Goal: Task Accomplishment & Management: Use online tool/utility

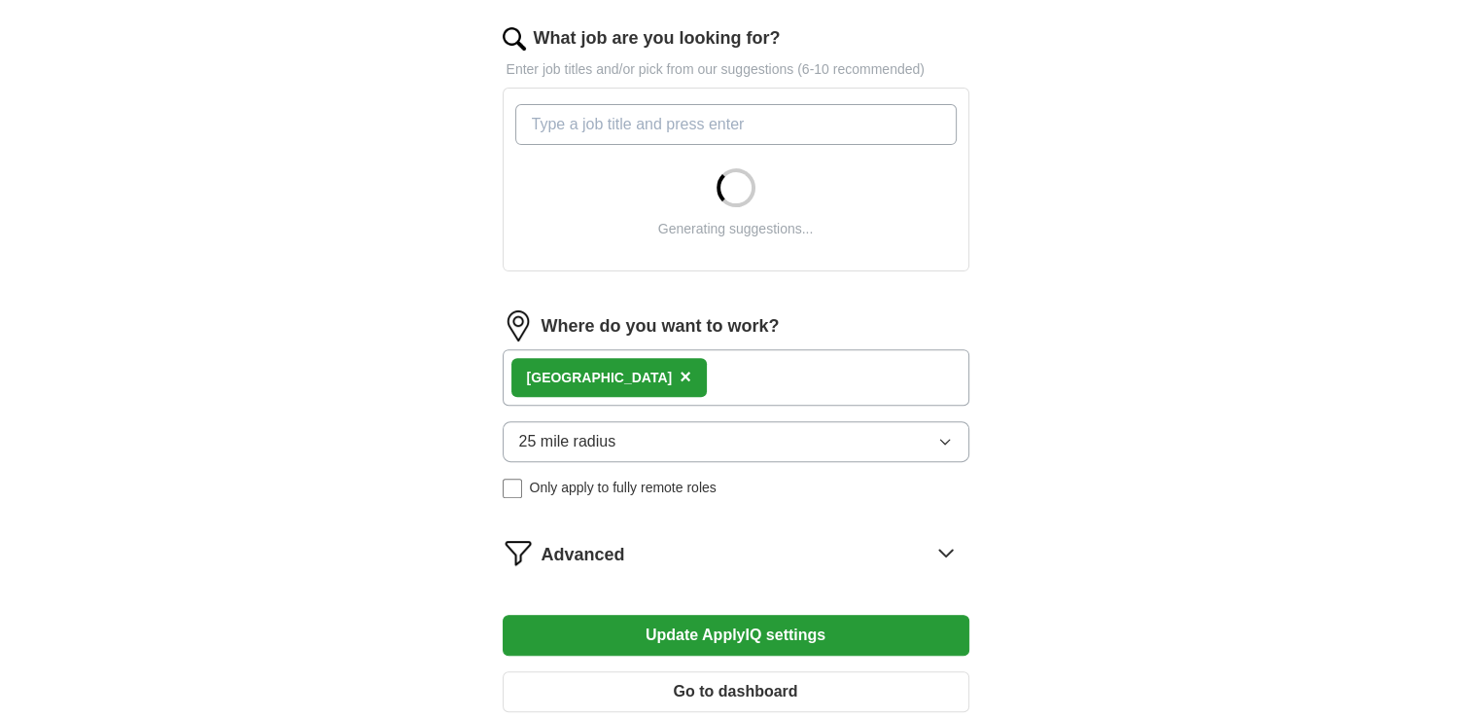
scroll to position [630, 0]
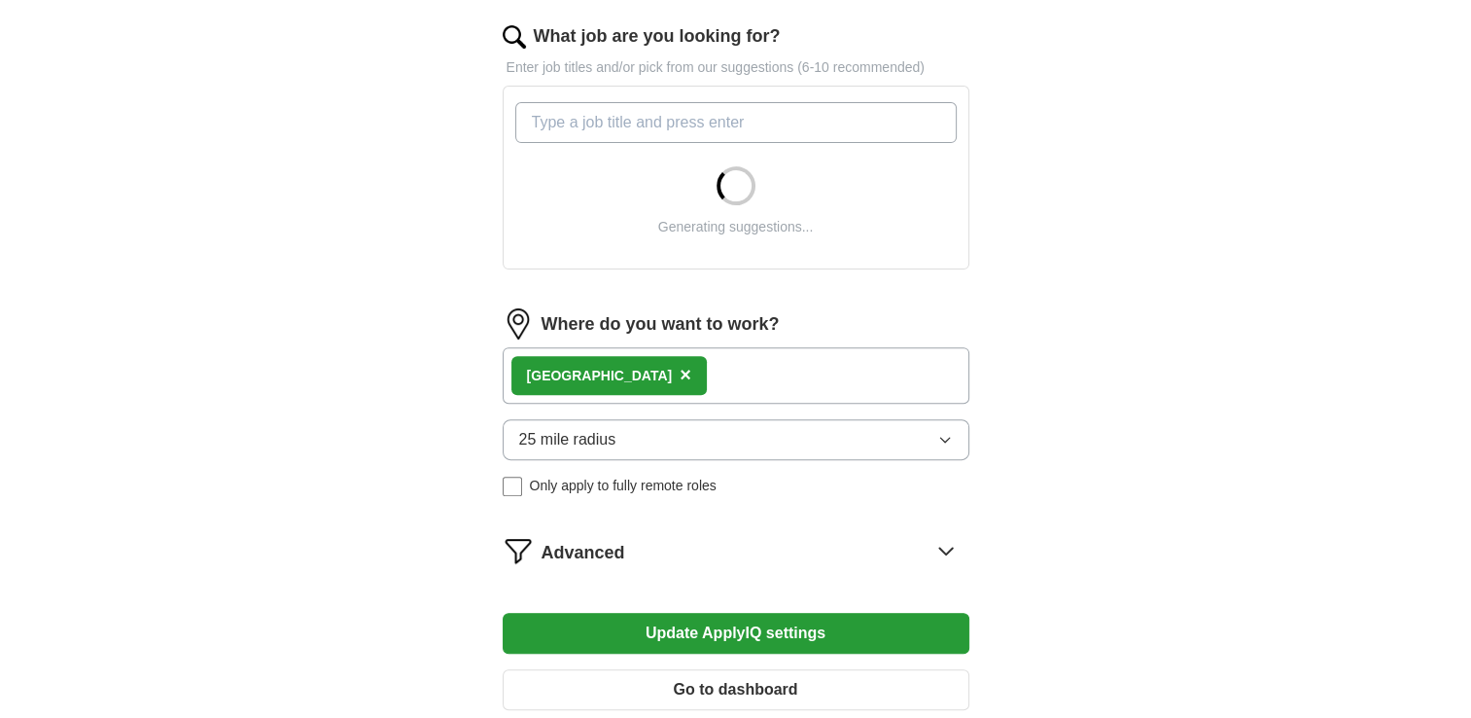
click at [662, 375] on div "London ×" at bounding box center [736, 375] width 467 height 56
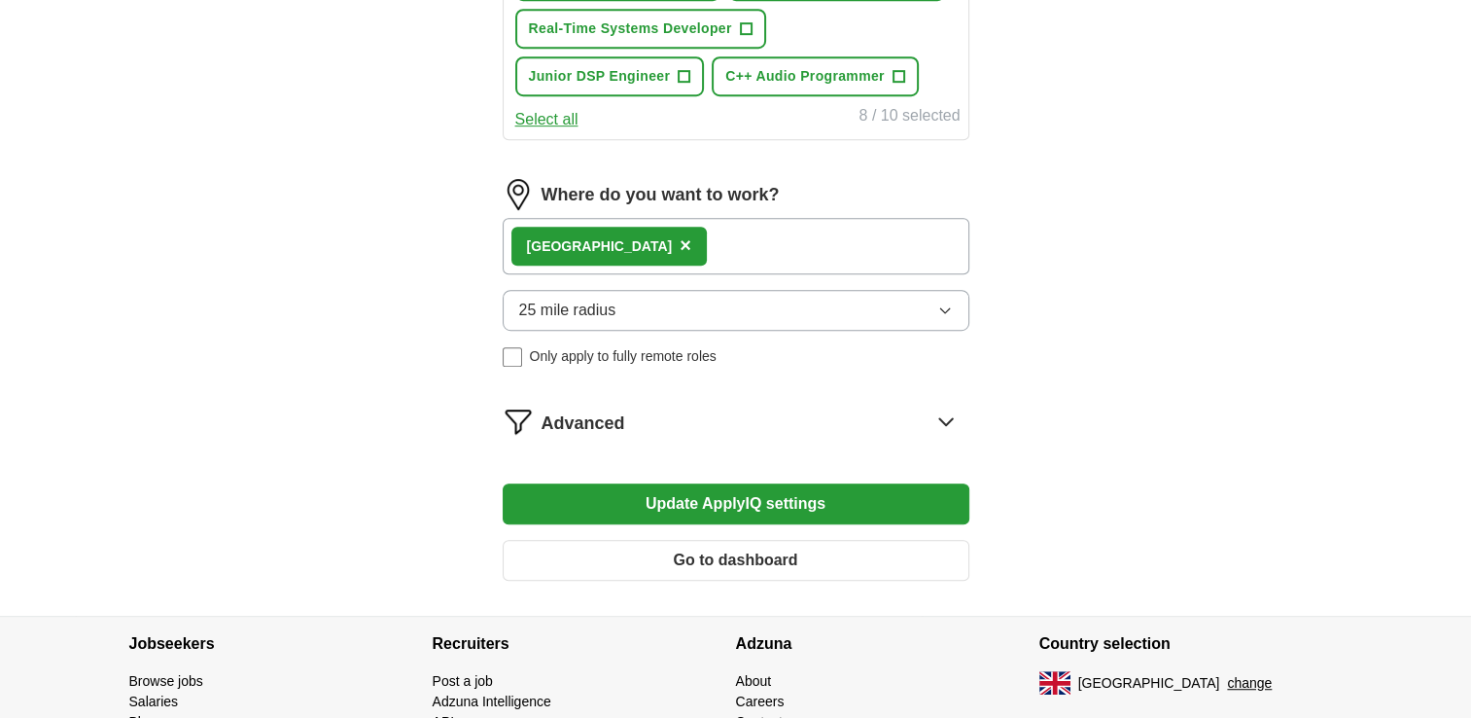
scroll to position [1107, 0]
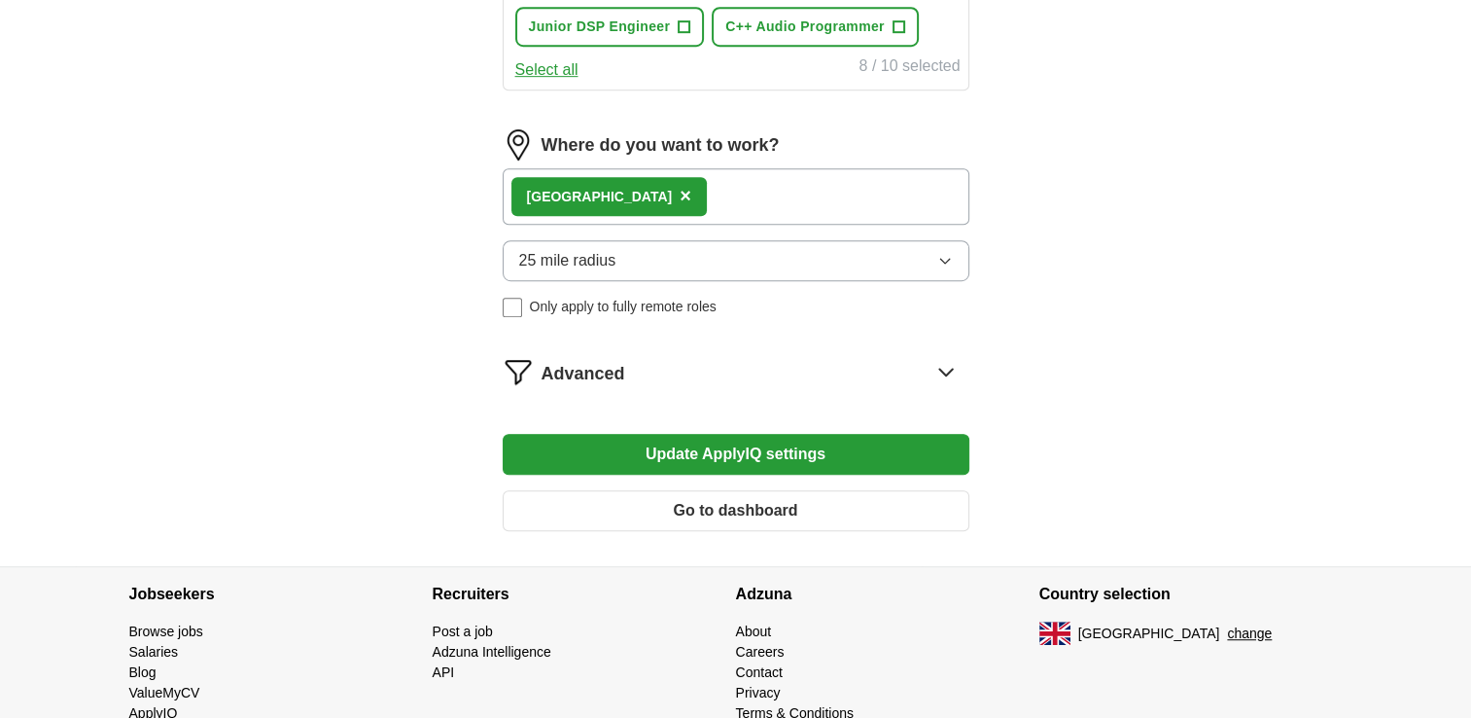
click at [825, 357] on div "Advanced" at bounding box center [756, 371] width 428 height 31
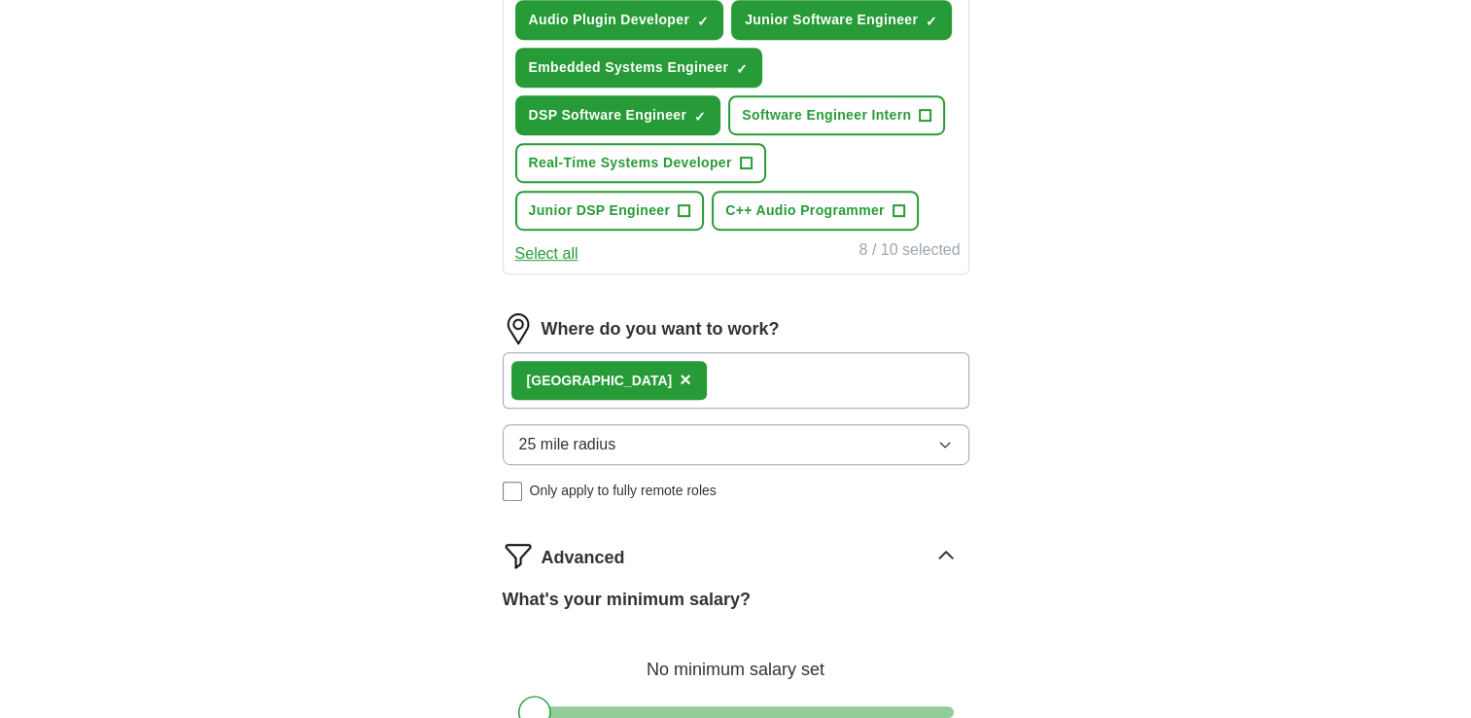
scroll to position [926, 0]
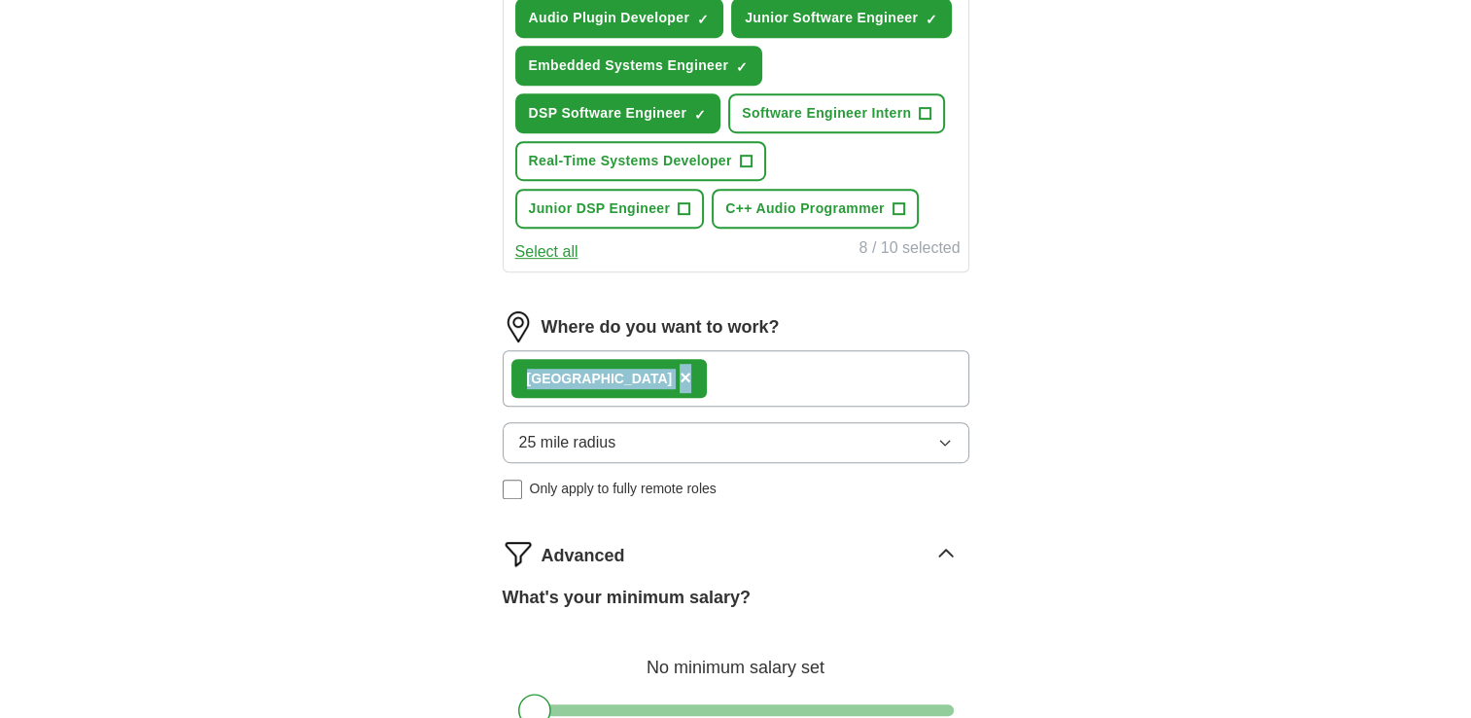
drag, startPoint x: 630, startPoint y: 372, endPoint x: 389, endPoint y: 360, distance: 241.5
click at [389, 360] on div "ApplyIQ Let ApplyIQ do the hard work of searching and applying for jobs. Just t…" at bounding box center [736, 36] width 1245 height 1805
drag, startPoint x: 316, startPoint y: 86, endPoint x: 220, endPoint y: 88, distance: 96.3
click at [220, 88] on div "ApplyIQ Let ApplyIQ do the hard work of searching and applying for jobs. Just t…" at bounding box center [736, 36] width 1245 height 1805
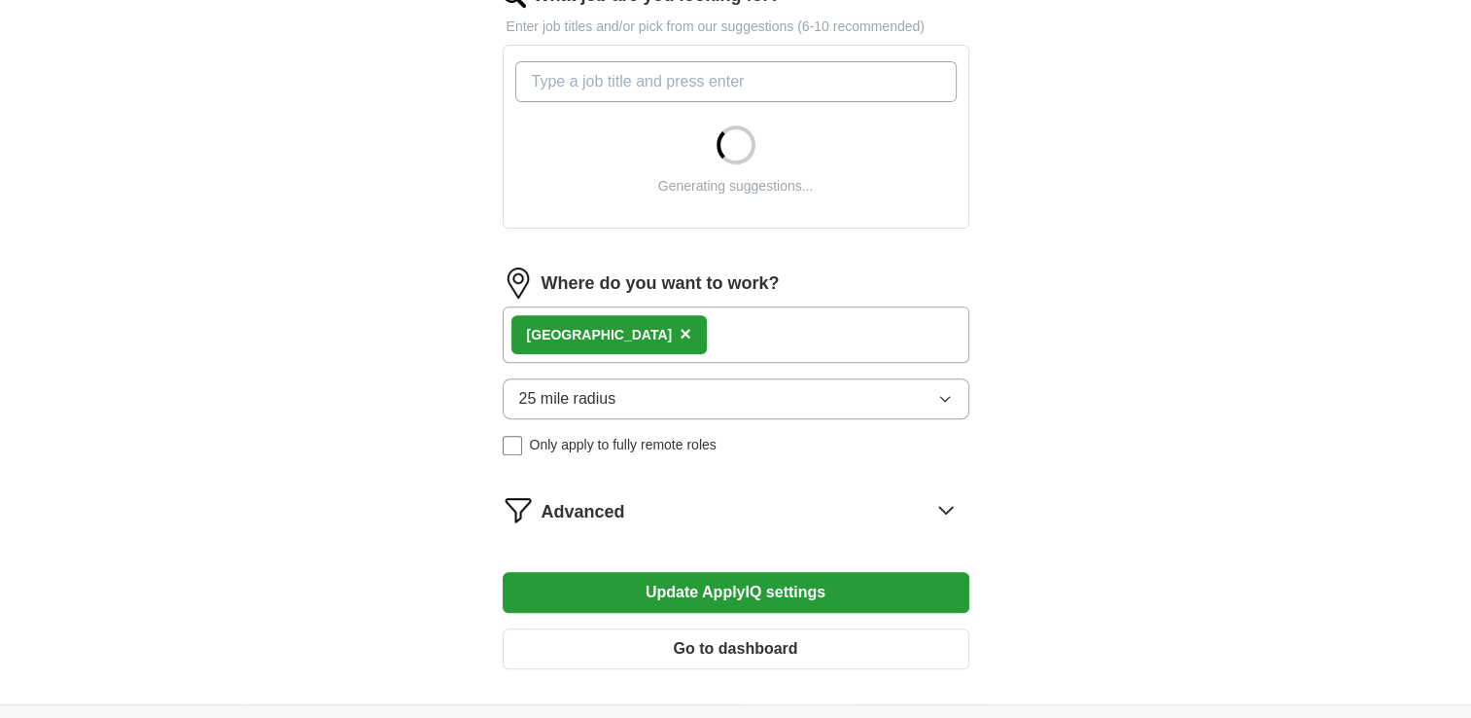
scroll to position [669, 0]
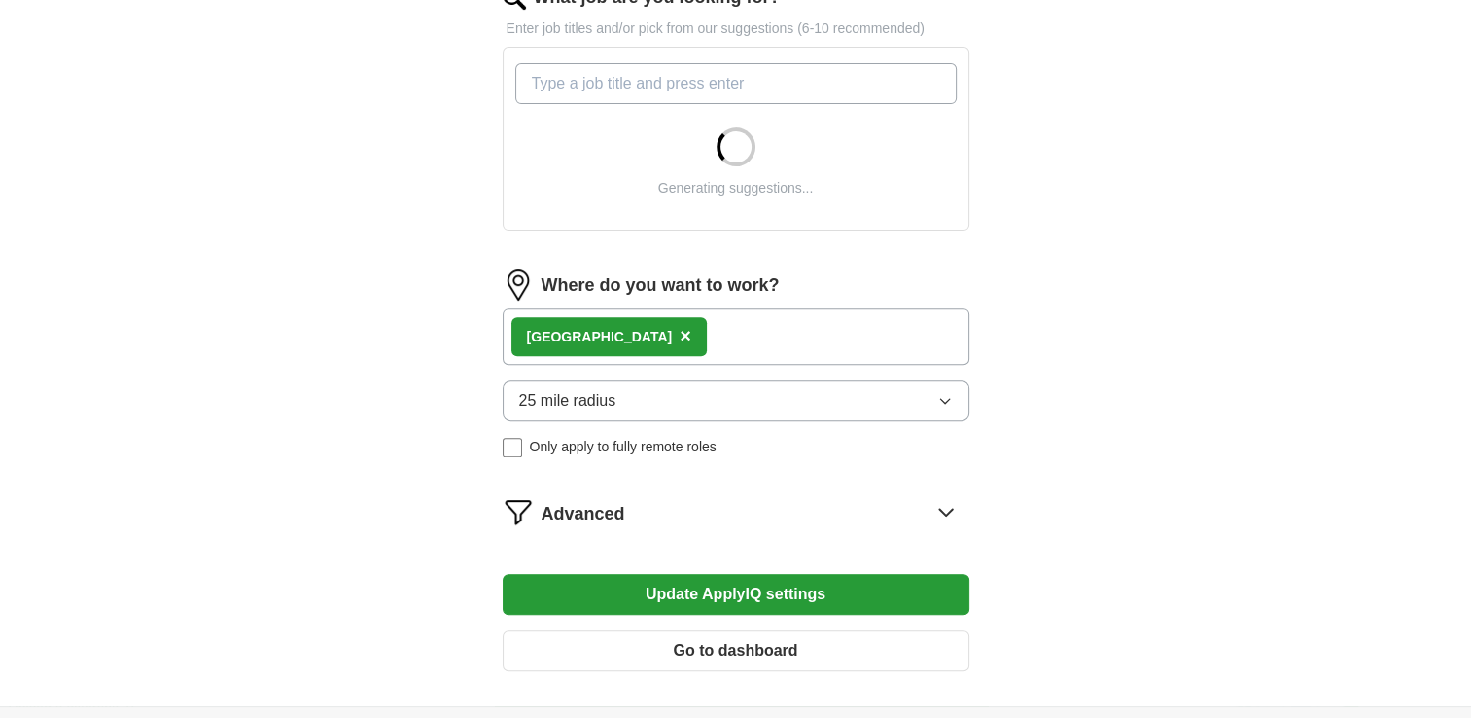
click at [641, 336] on div "London ×" at bounding box center [736, 336] width 467 height 56
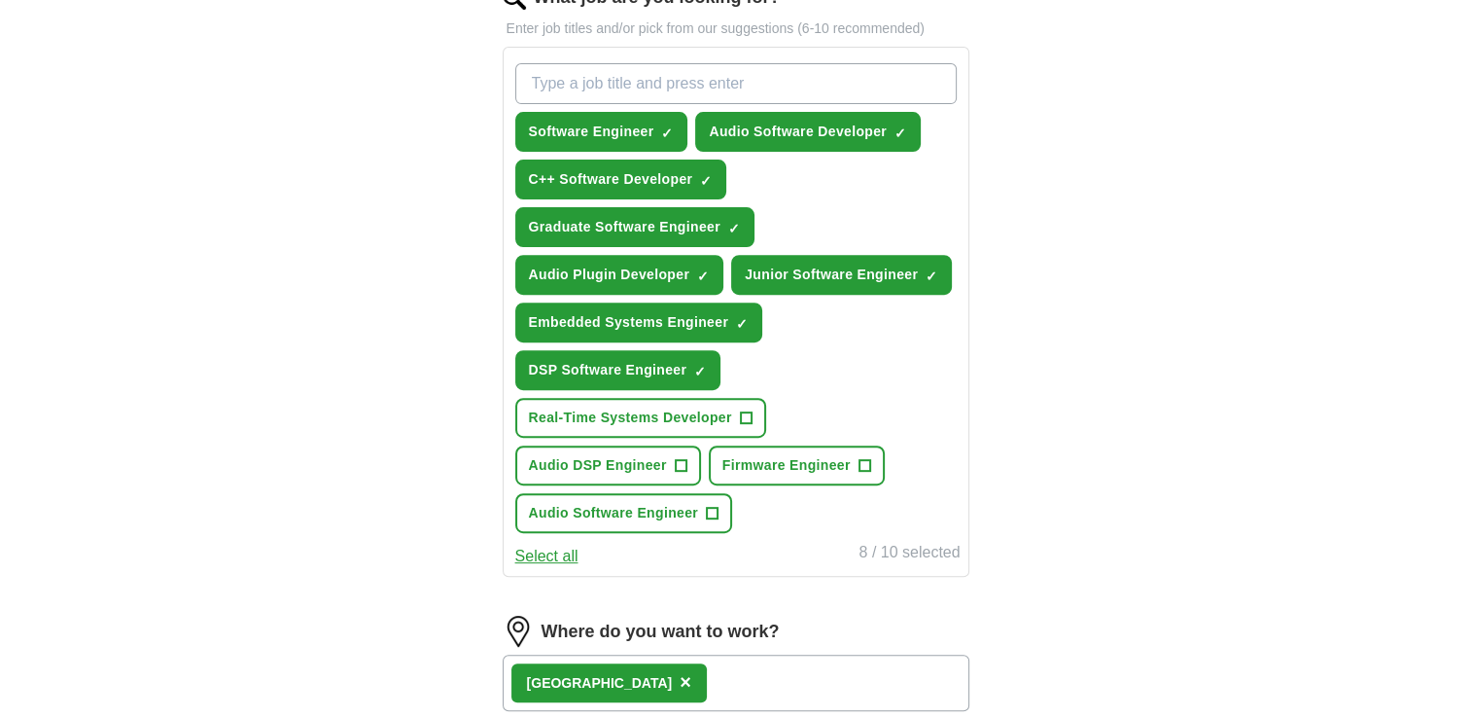
click at [473, 395] on div "Let ApplyIQ do the hard work of searching and applying for jobs. Just tell us w…" at bounding box center [736, 275] width 622 height 1553
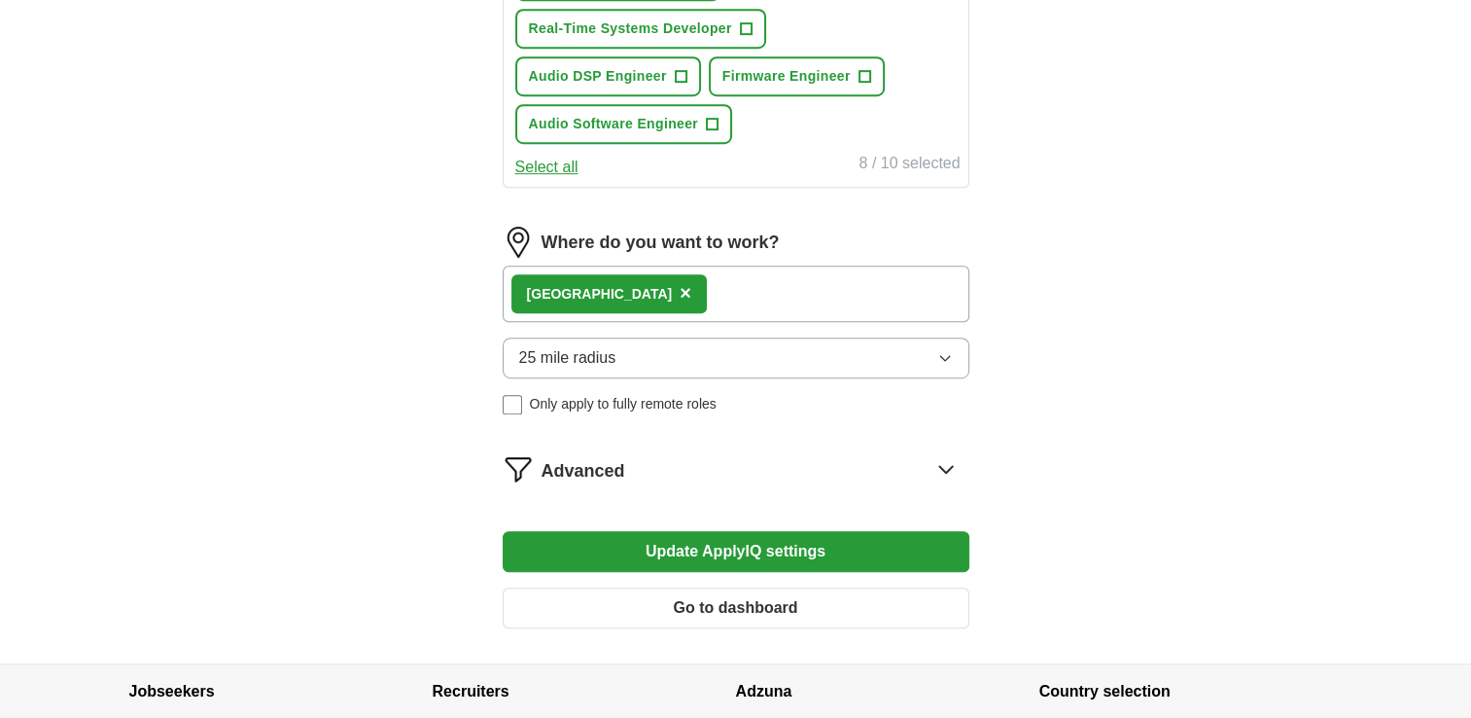
scroll to position [1210, 0]
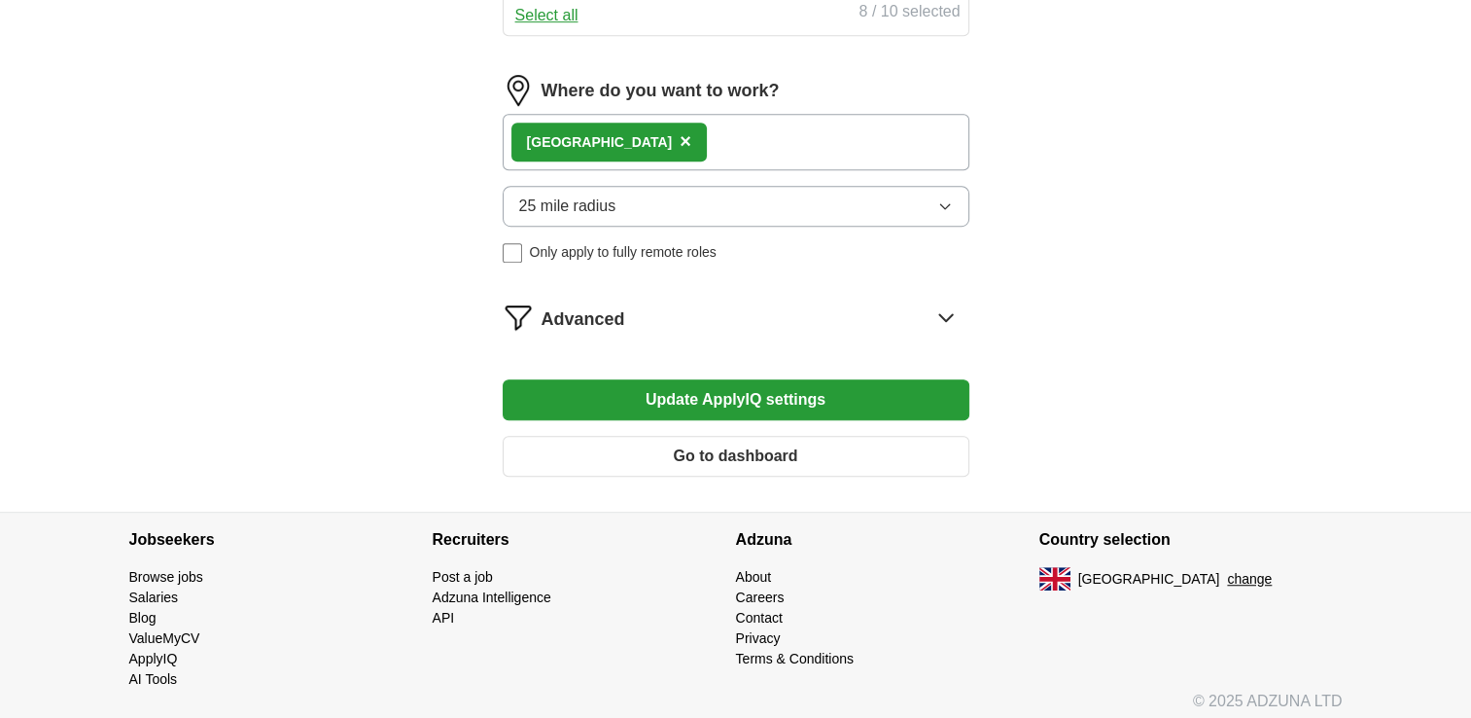
click at [582, 308] on span "Advanced" at bounding box center [584, 319] width 84 height 26
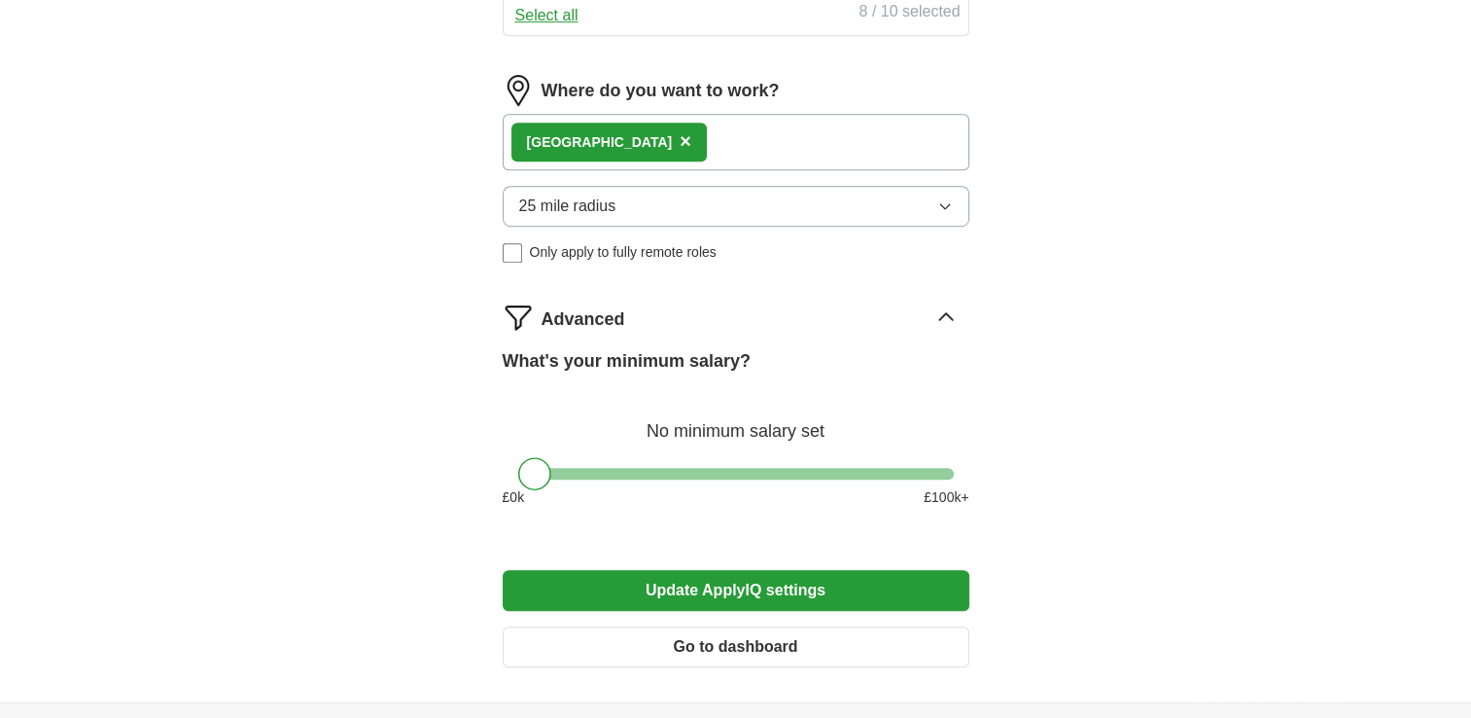
scroll to position [1400, 0]
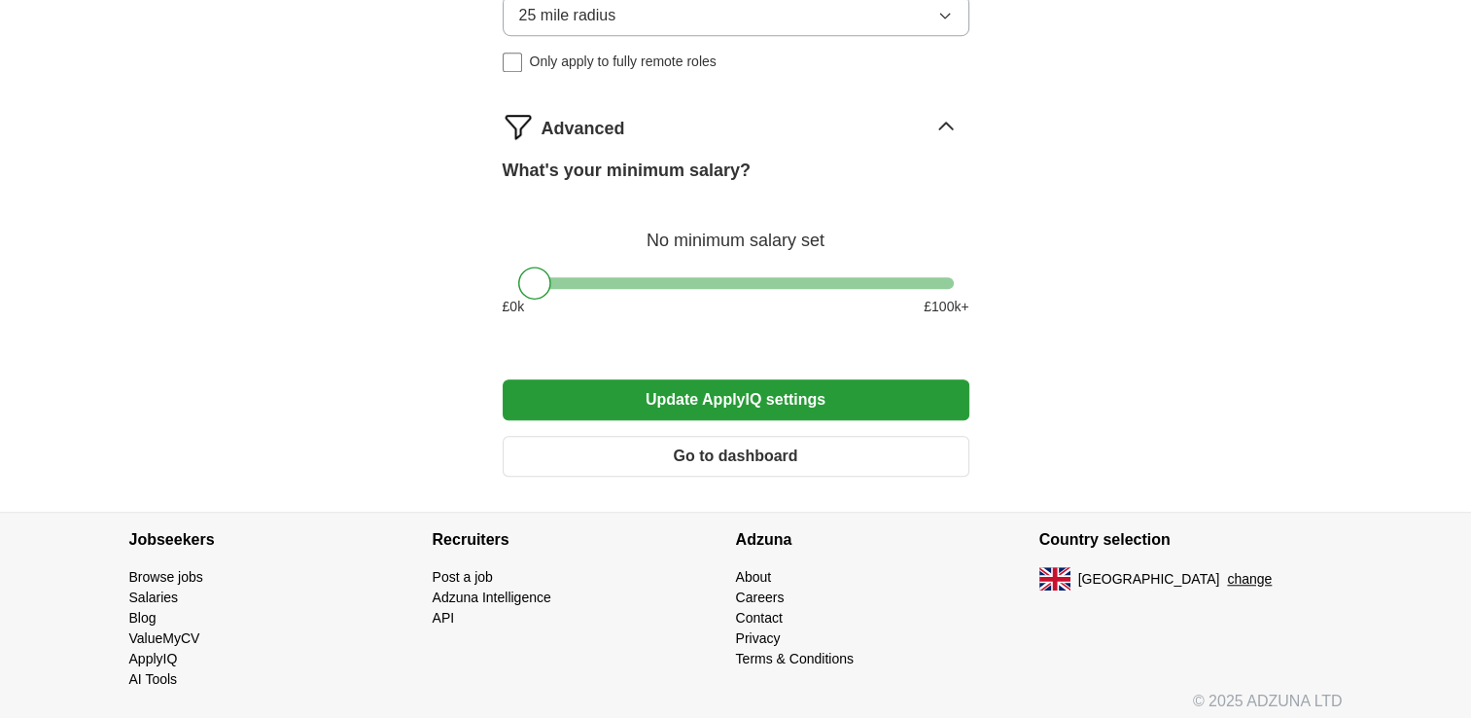
click at [669, 465] on button "Go to dashboard" at bounding box center [736, 456] width 467 height 41
